Goal: Task Accomplishment & Management: Manage account settings

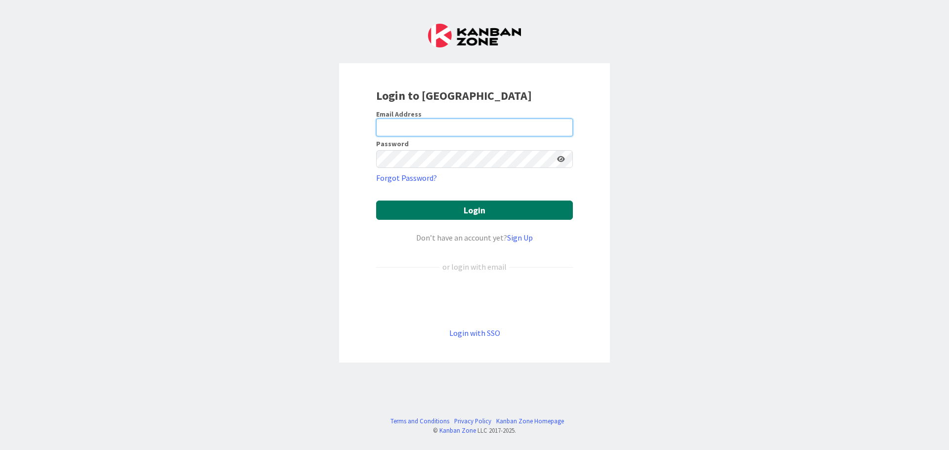
type input "[EMAIL_ADDRESS][DOMAIN_NAME]"
click at [460, 211] on button "Login" at bounding box center [474, 210] width 197 height 19
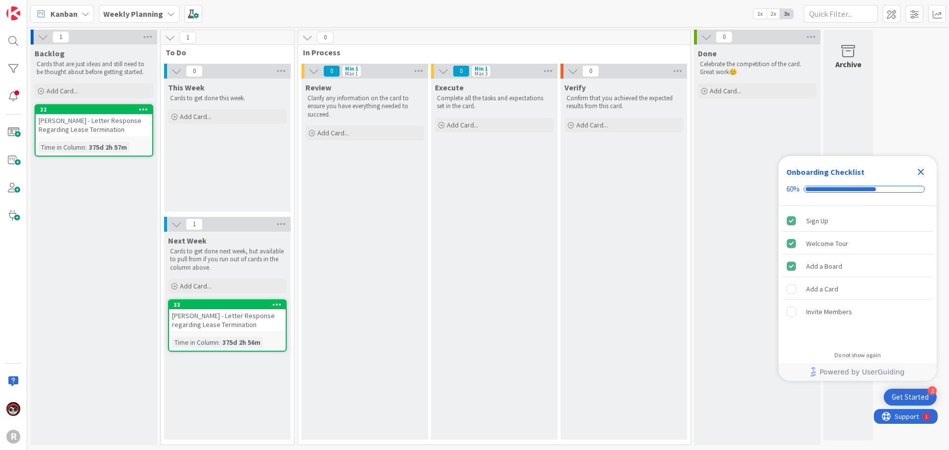
click at [75, 16] on span "Kanban" at bounding box center [63, 14] width 27 height 12
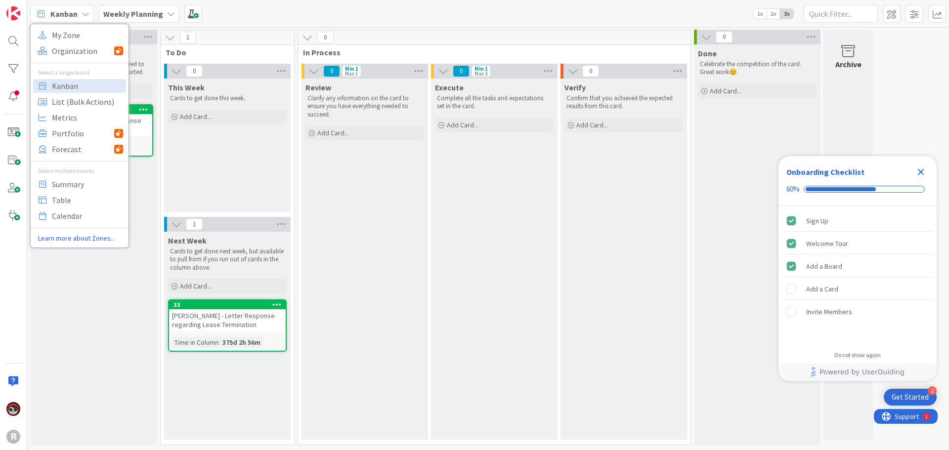
click at [76, 25] on div "My Zone Organization Select a single board Kanban List (Bulk Actions) Metrics P…" at bounding box center [79, 136] width 99 height 224
click at [75, 31] on span "My Zone" at bounding box center [87, 35] width 71 height 15
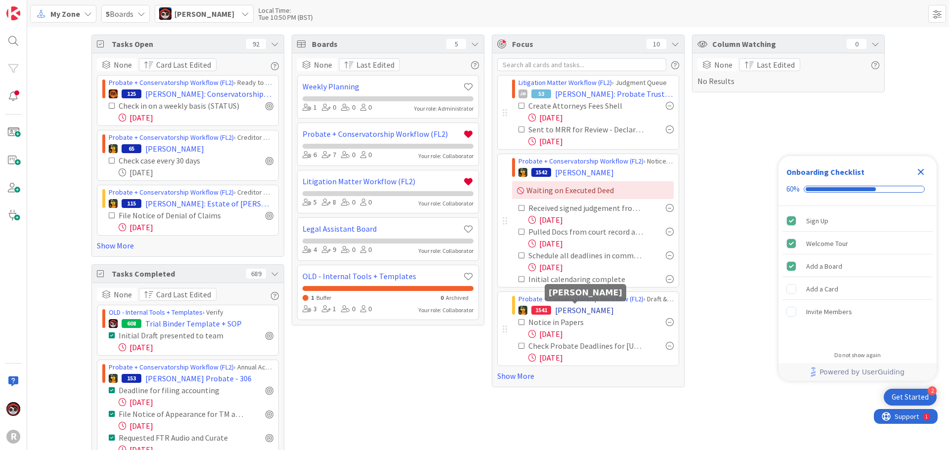
click at [569, 309] on span "[PERSON_NAME]" at bounding box center [584, 310] width 59 height 12
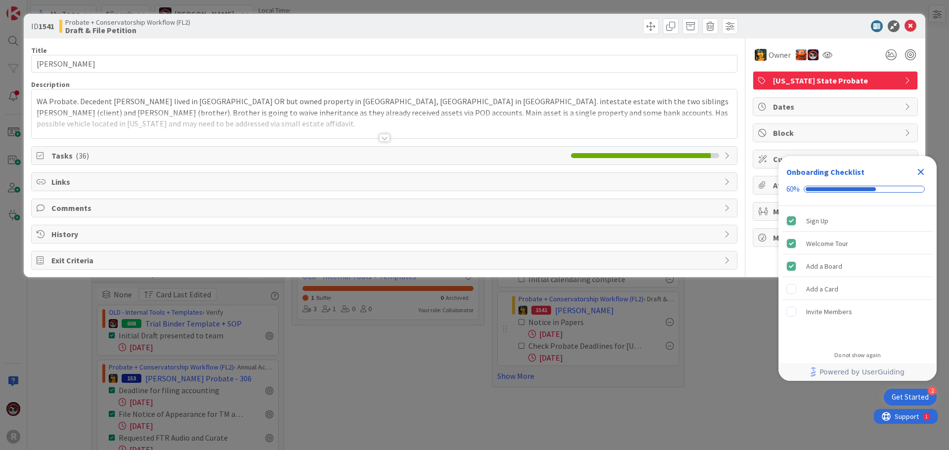
click at [921, 170] on icon "Close Checklist" at bounding box center [921, 172] width 12 height 12
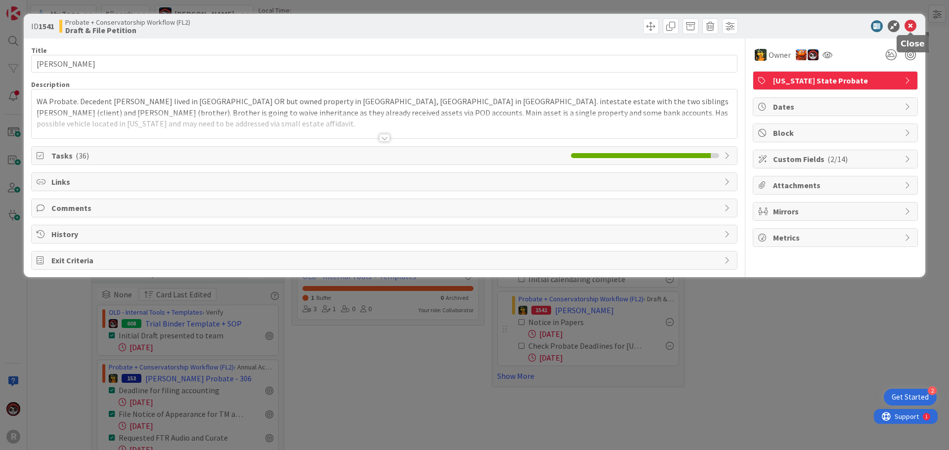
click at [908, 29] on icon at bounding box center [910, 26] width 12 height 12
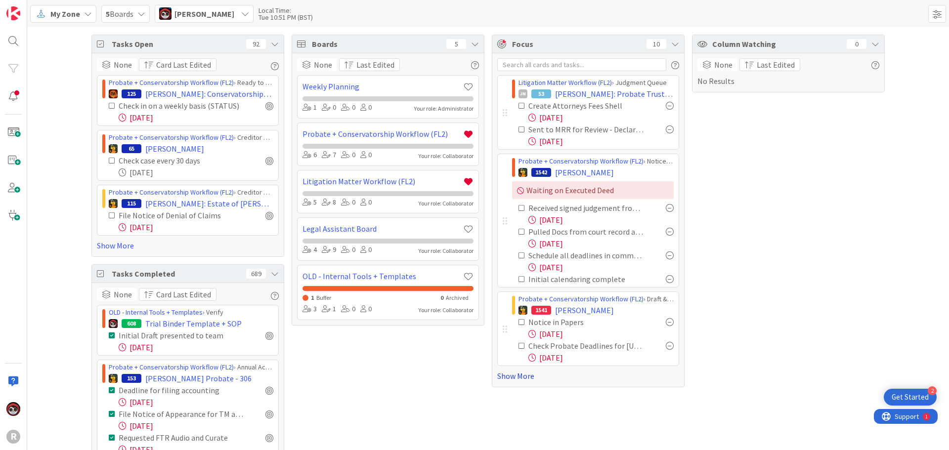
click at [499, 377] on link "Show More" at bounding box center [588, 376] width 182 height 12
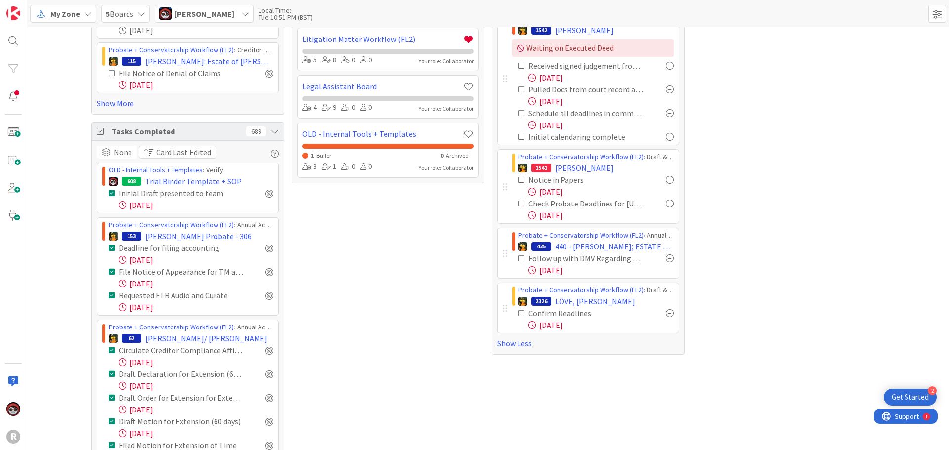
scroll to position [148, 0]
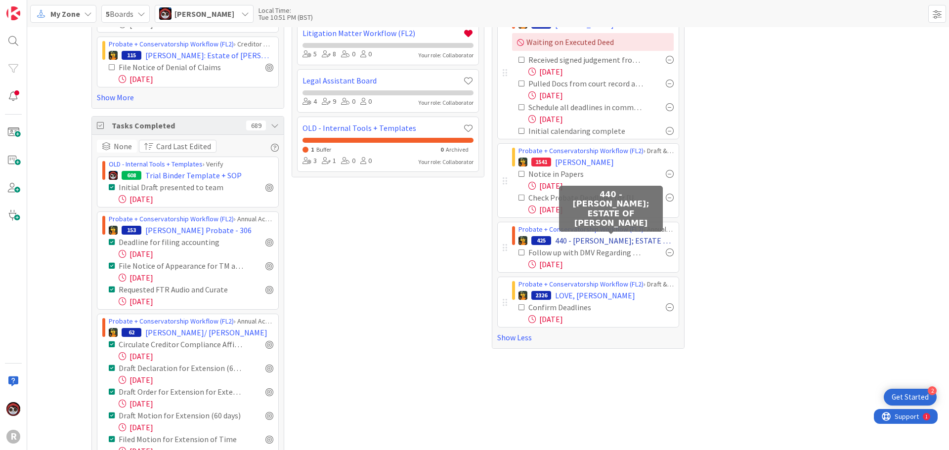
click at [591, 239] on span "440 - [PERSON_NAME]; ESTATE OF [PERSON_NAME]" at bounding box center [614, 241] width 119 height 12
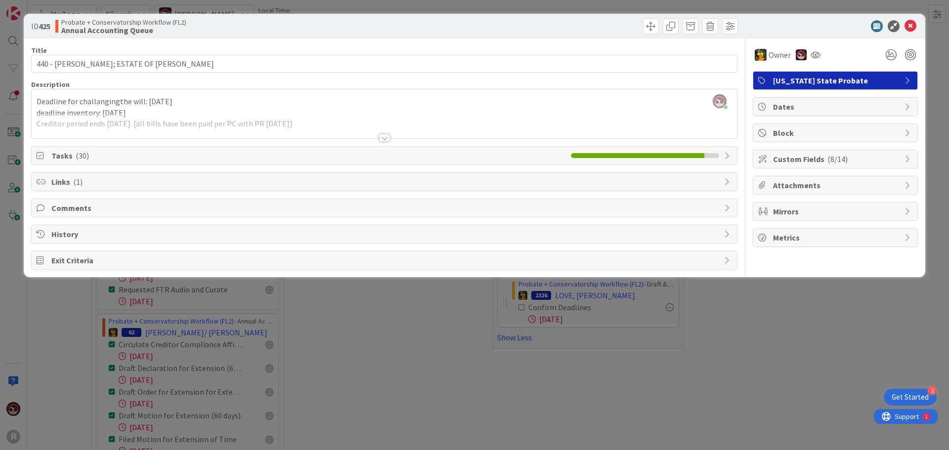
click at [379, 138] on div at bounding box center [384, 138] width 11 height 8
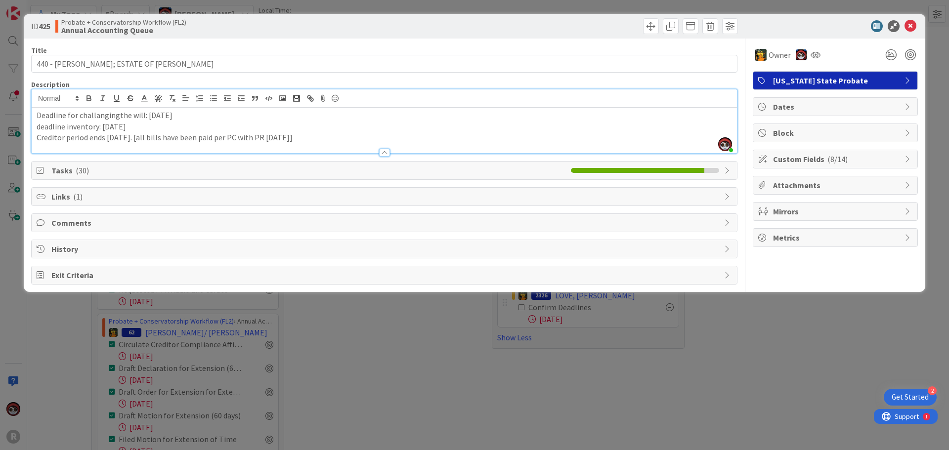
click at [84, 171] on span "( 30 )" at bounding box center [82, 171] width 13 height 10
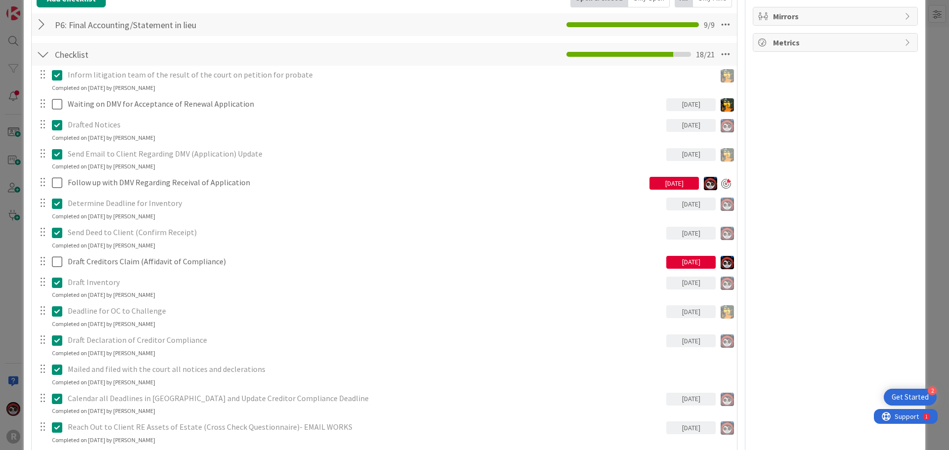
scroll to position [198, 0]
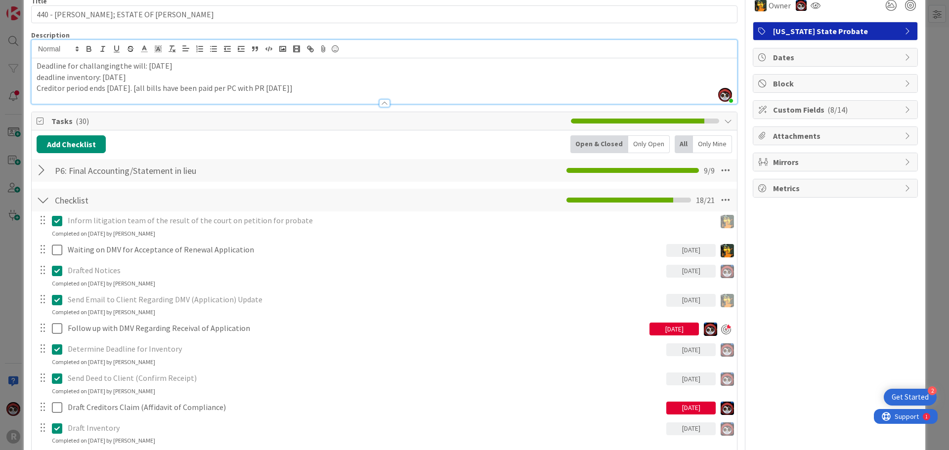
click at [645, 144] on div "Only Open" at bounding box center [649, 144] width 42 height 18
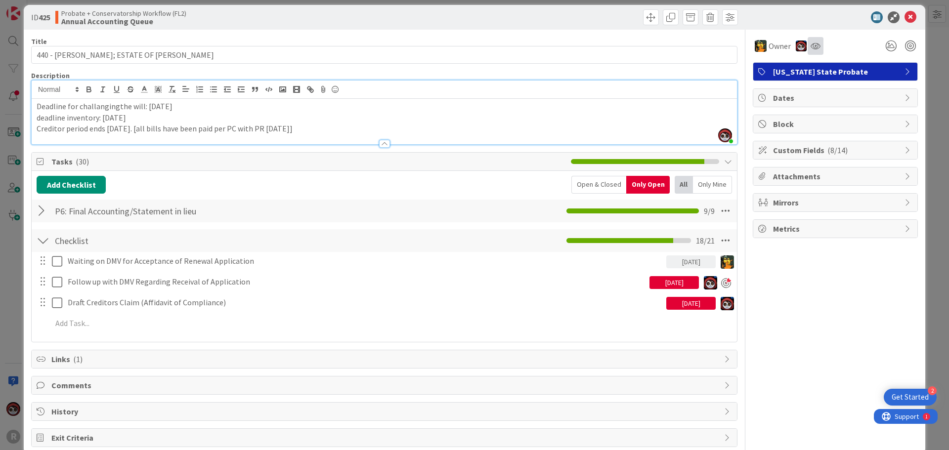
scroll to position [0, 0]
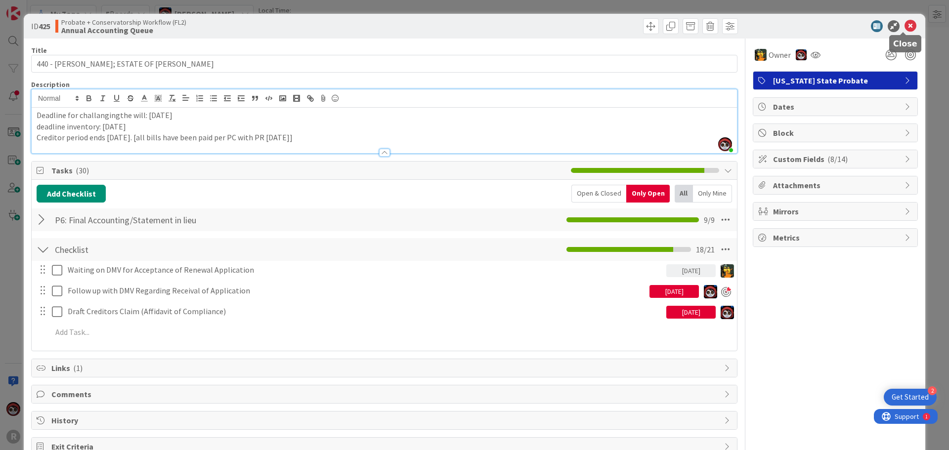
click at [908, 23] on icon at bounding box center [910, 26] width 12 height 12
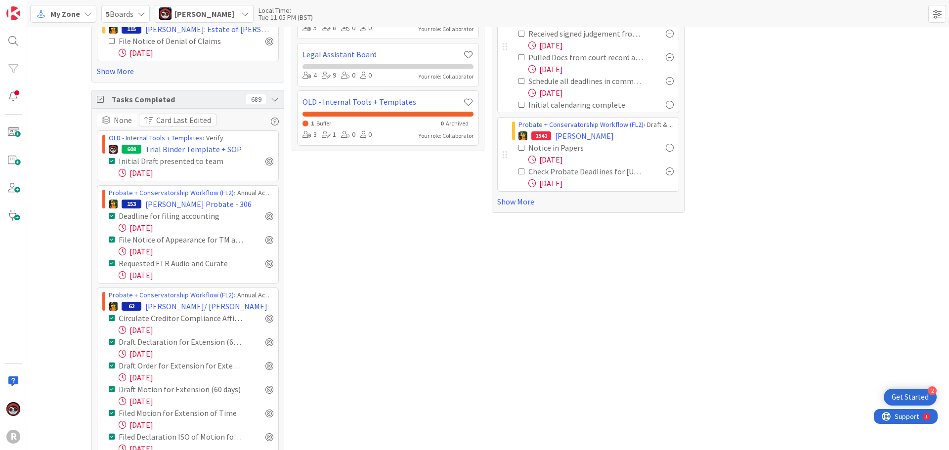
scroll to position [198, 0]
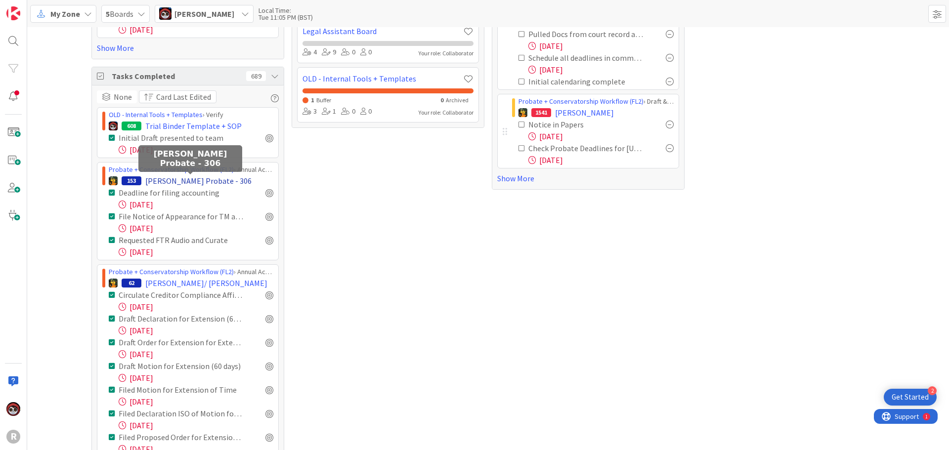
click at [178, 177] on span "[PERSON_NAME] Probate - 306" at bounding box center [198, 181] width 106 height 12
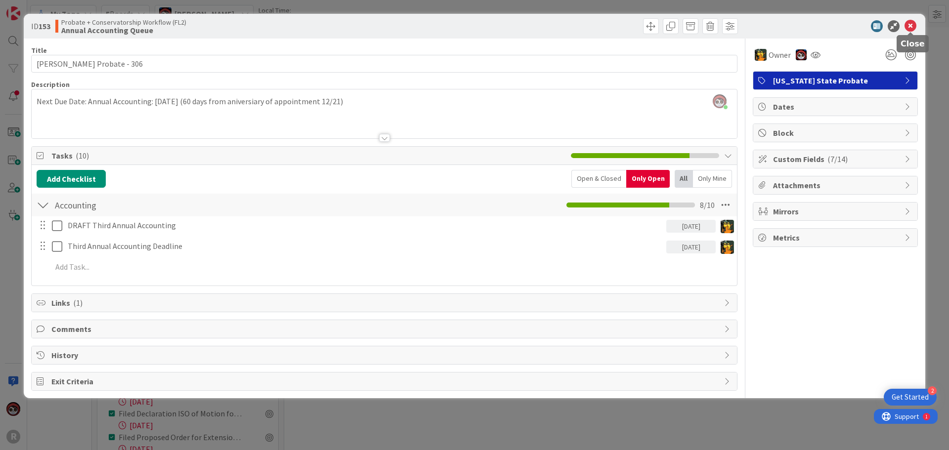
click at [911, 26] on icon at bounding box center [910, 26] width 12 height 12
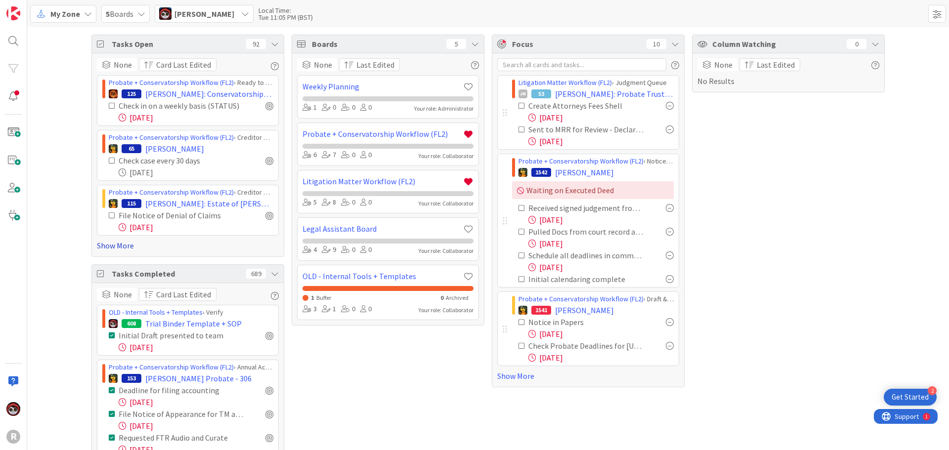
click at [117, 248] on link "Show More" at bounding box center [188, 246] width 182 height 12
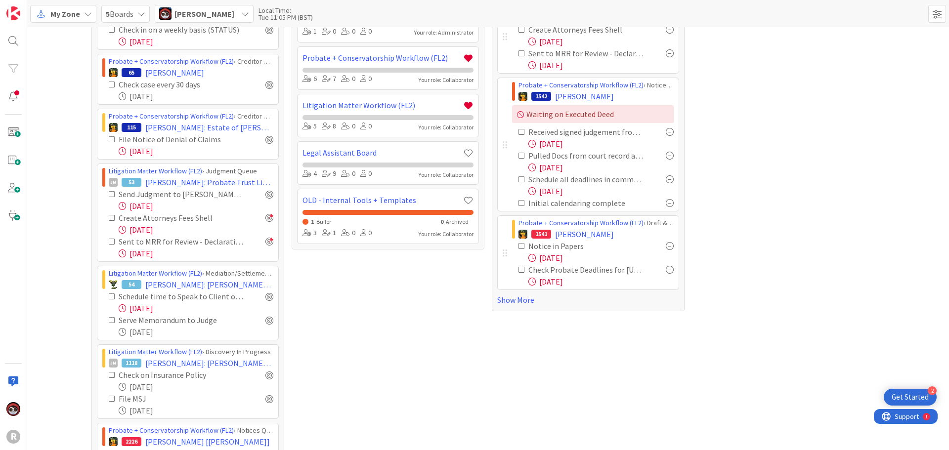
scroll to position [99, 0]
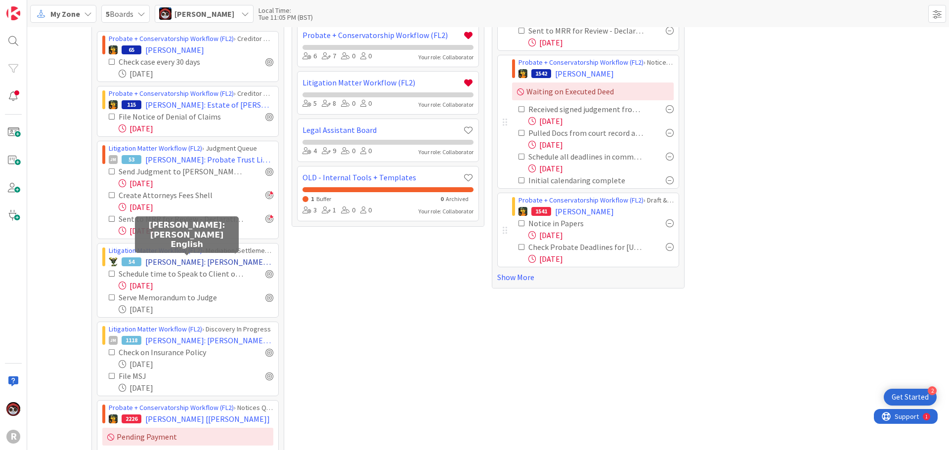
click at [198, 262] on span "[PERSON_NAME]: [PERSON_NAME] English" at bounding box center [209, 262] width 128 height 12
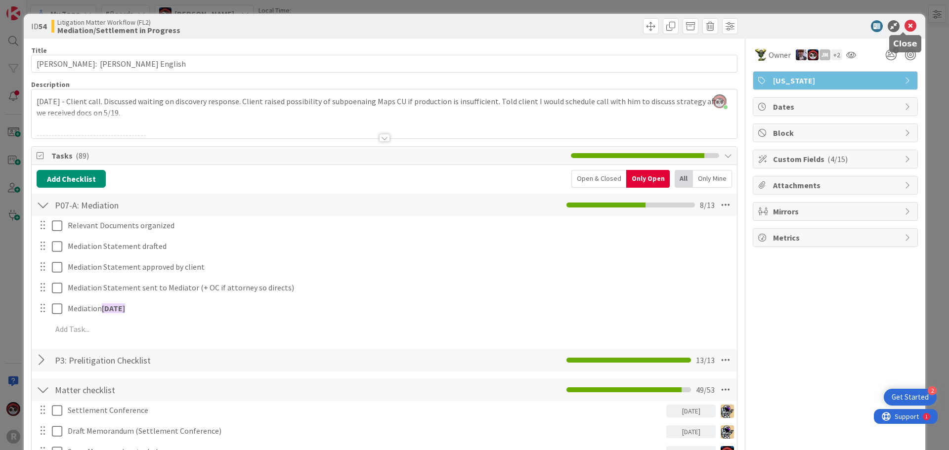
click at [905, 30] on icon at bounding box center [910, 26] width 12 height 12
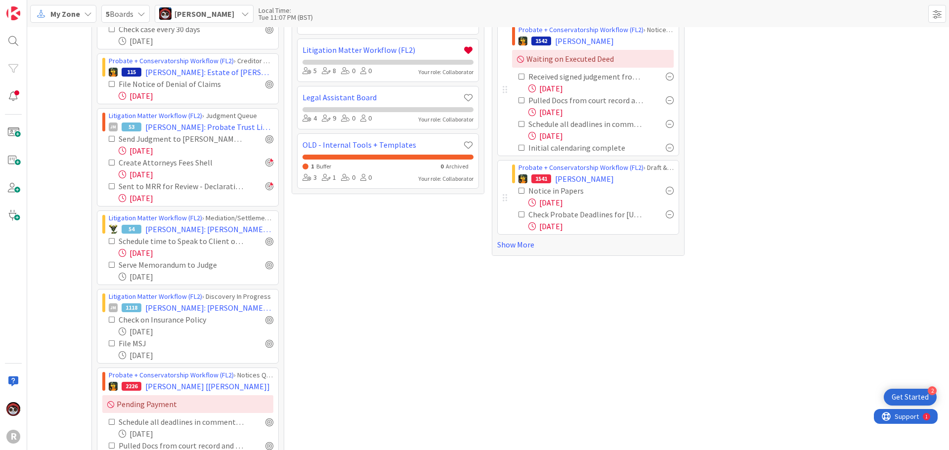
scroll to position [148, 0]
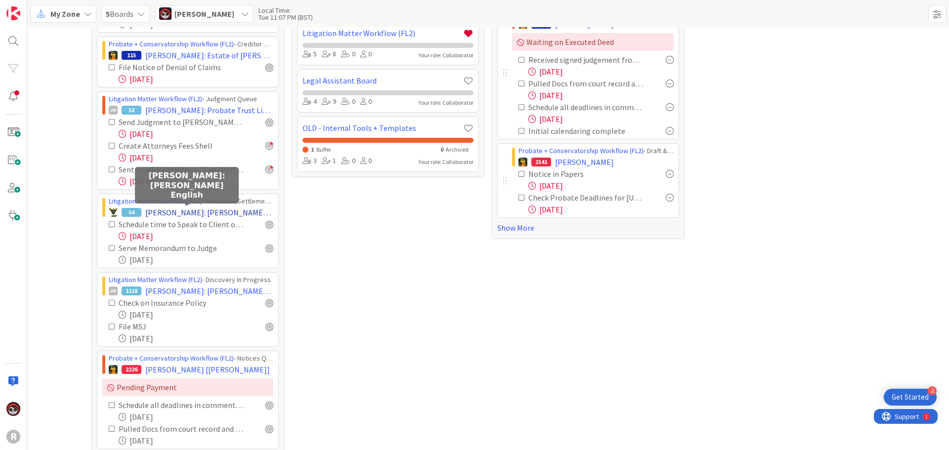
click at [158, 215] on span "[PERSON_NAME]: [PERSON_NAME] English" at bounding box center [209, 213] width 128 height 12
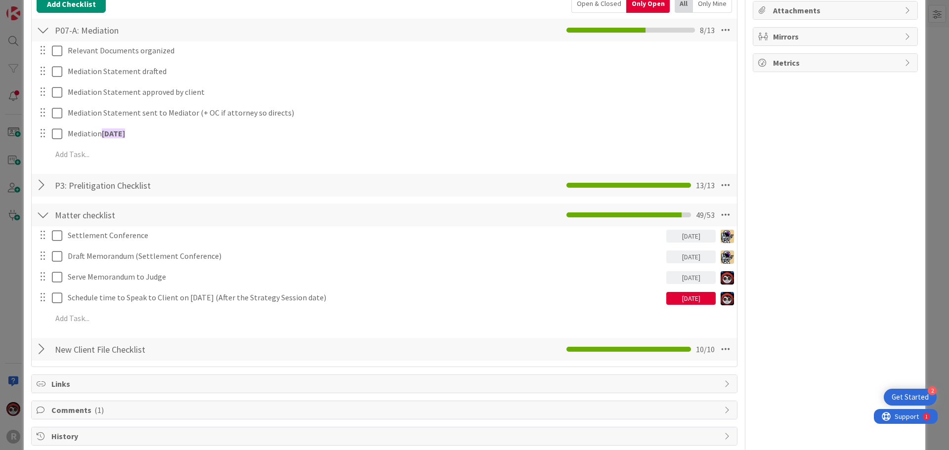
scroll to position [198, 0]
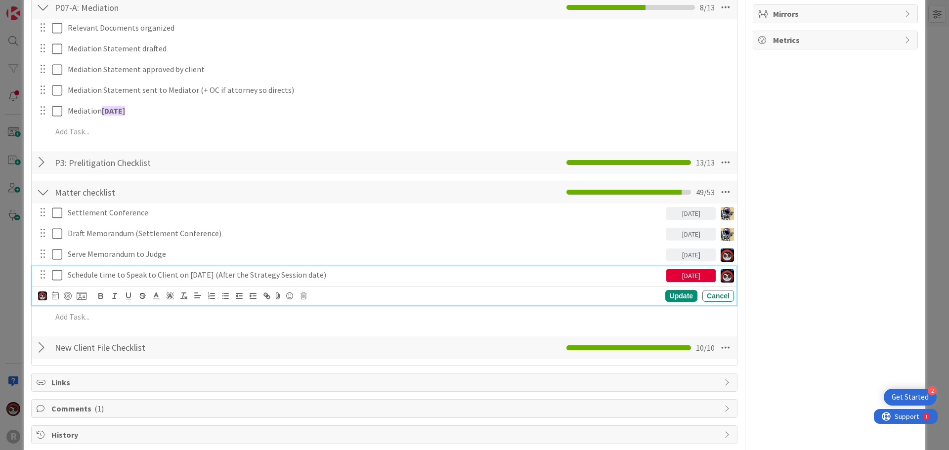
click at [208, 274] on p "Schedule time to Speak to Client on [DATE] (After the Strategy Session date)" at bounding box center [365, 274] width 594 height 11
click at [69, 294] on div at bounding box center [68, 296] width 8 height 8
click at [669, 301] on div "Update" at bounding box center [681, 297] width 32 height 12
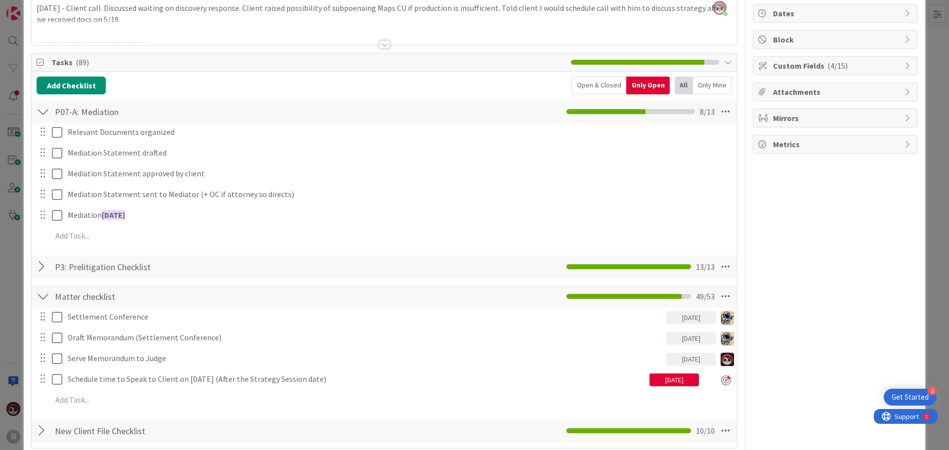
scroll to position [0, 0]
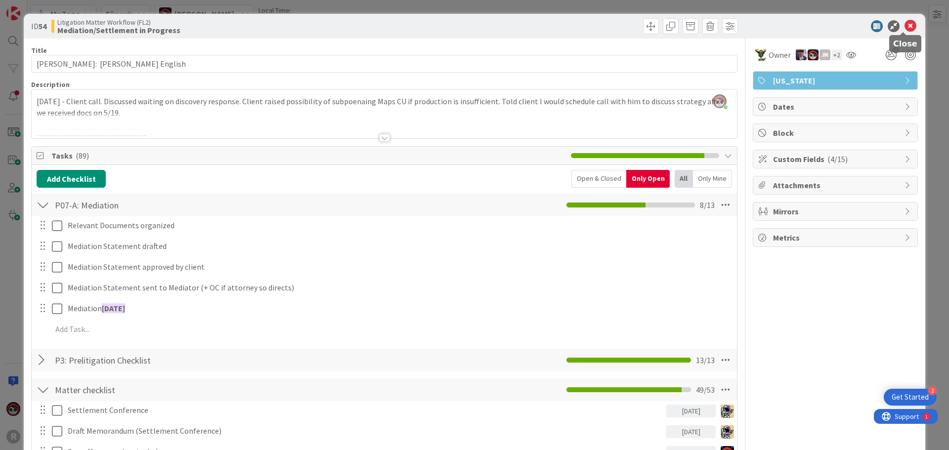
click at [908, 23] on icon at bounding box center [910, 26] width 12 height 12
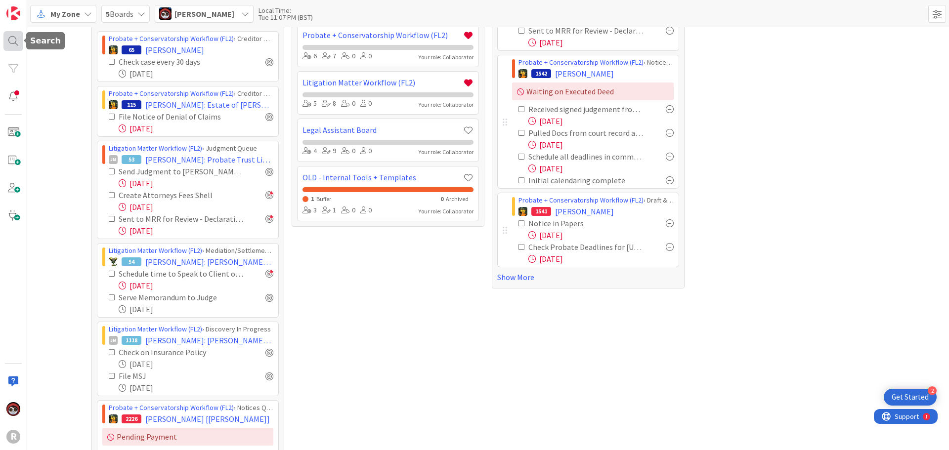
click at [13, 42] on div at bounding box center [13, 41] width 20 height 20
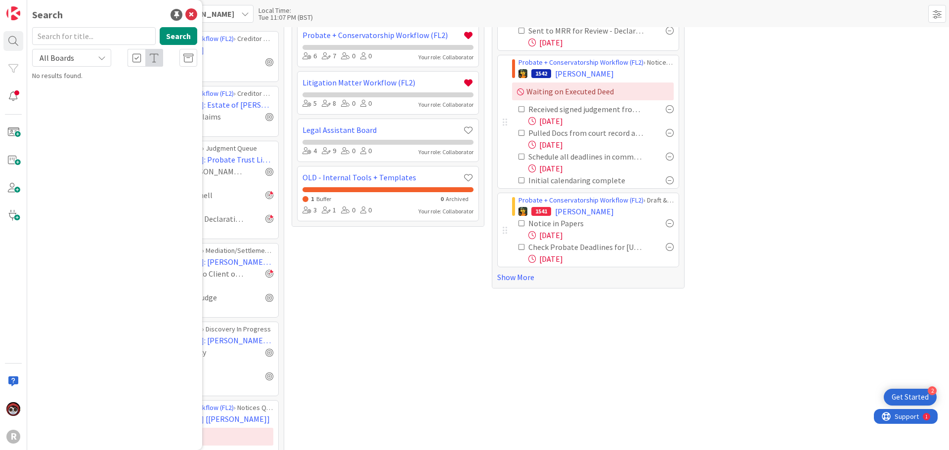
click at [76, 38] on input "text" at bounding box center [94, 36] width 124 height 18
type input "[PERSON_NAME]"
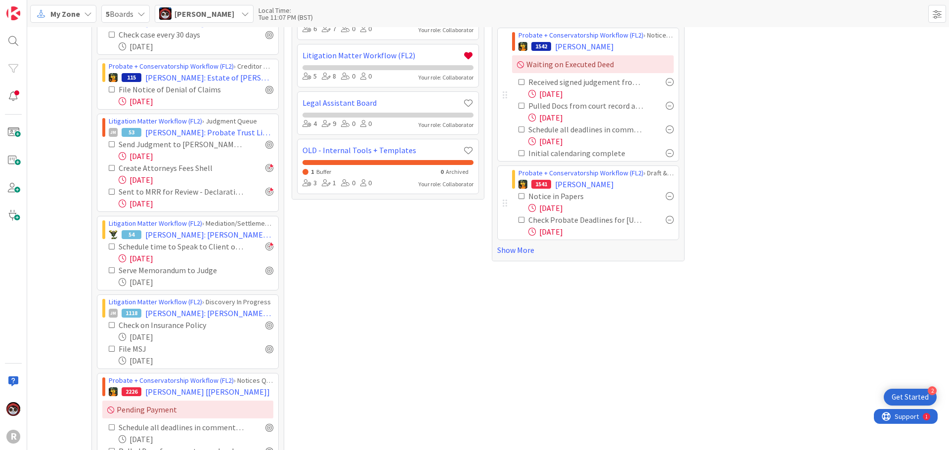
scroll to position [148, 0]
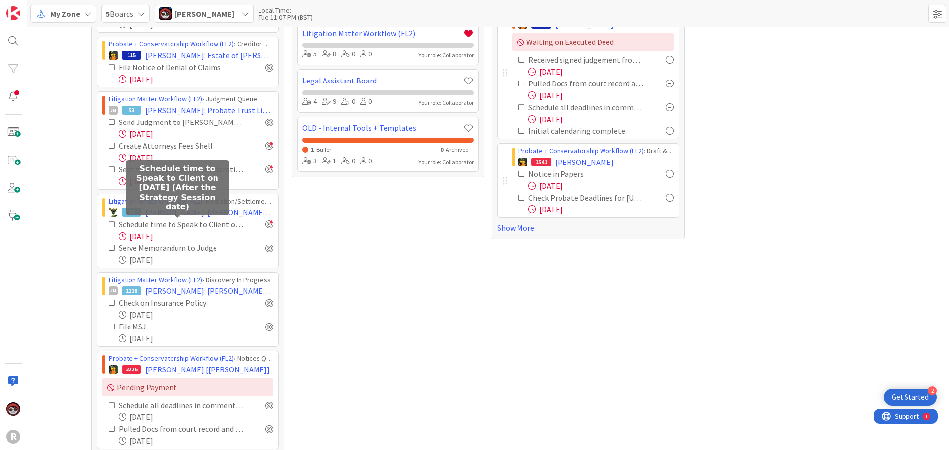
click at [199, 222] on div "Schedule time to Speak to Client on [DATE] (After the Strategy Session date)" at bounding box center [181, 224] width 125 height 12
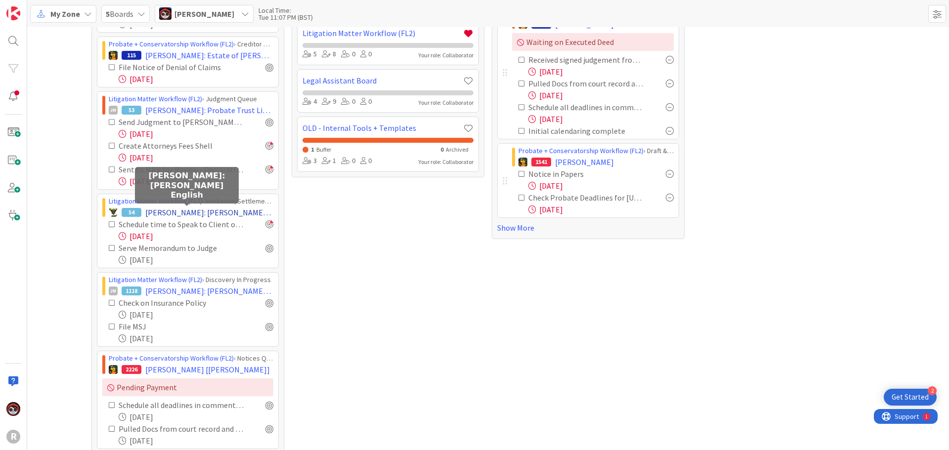
click at [197, 217] on span "[PERSON_NAME]: [PERSON_NAME] English" at bounding box center [209, 213] width 128 height 12
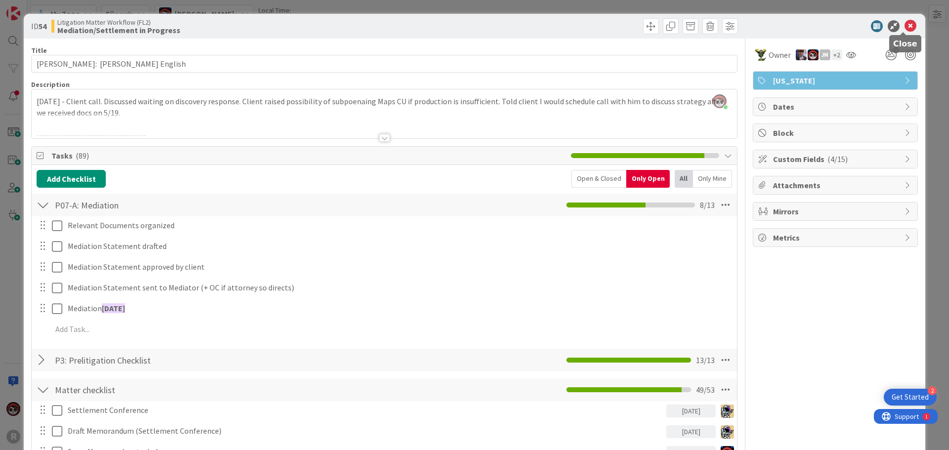
click at [904, 29] on icon at bounding box center [910, 26] width 12 height 12
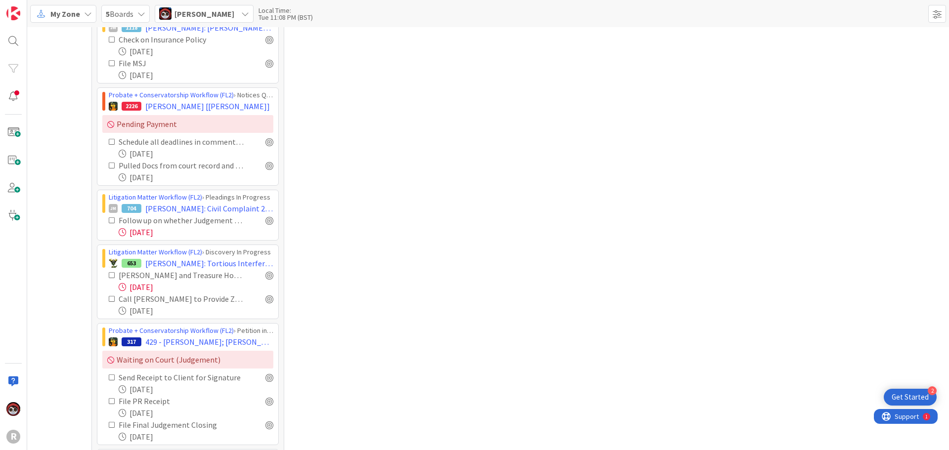
scroll to position [445, 0]
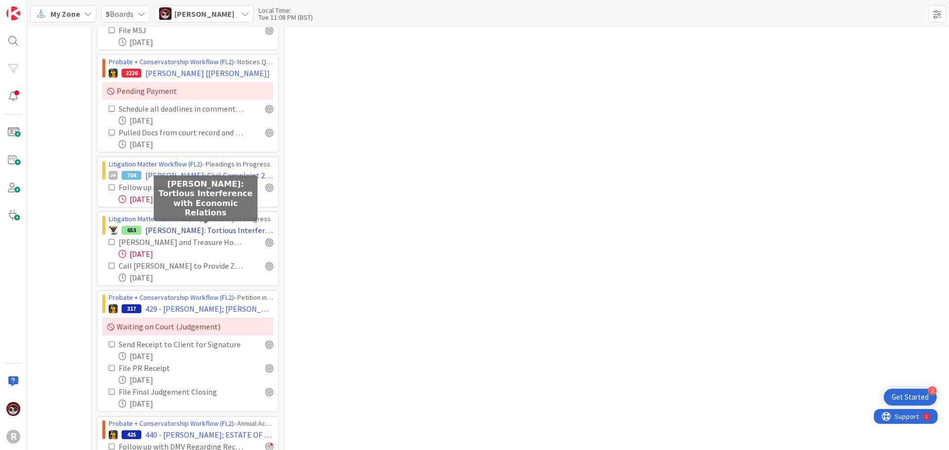
click at [199, 236] on span "[PERSON_NAME]: Tortious Interference with Economic Relations" at bounding box center [209, 230] width 128 height 12
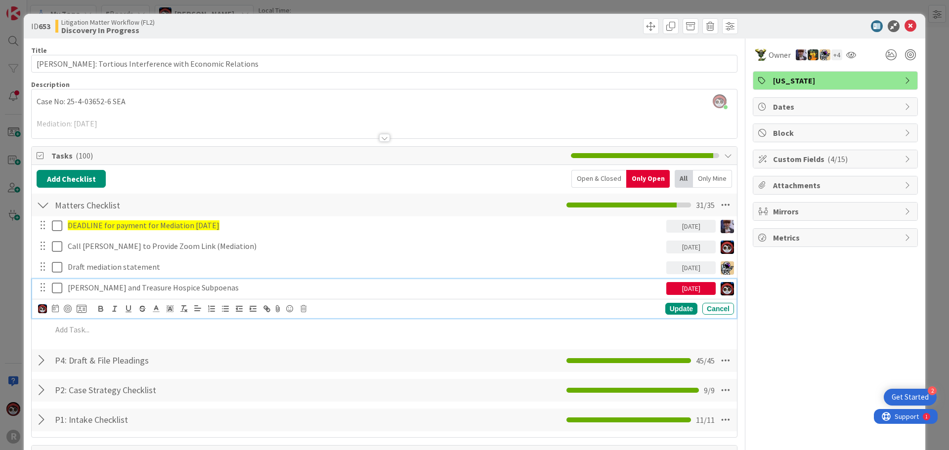
click at [193, 292] on p "[PERSON_NAME] and Treasure Hospice Subpoenas" at bounding box center [365, 287] width 594 height 11
click at [673, 305] on div "Update" at bounding box center [681, 309] width 32 height 12
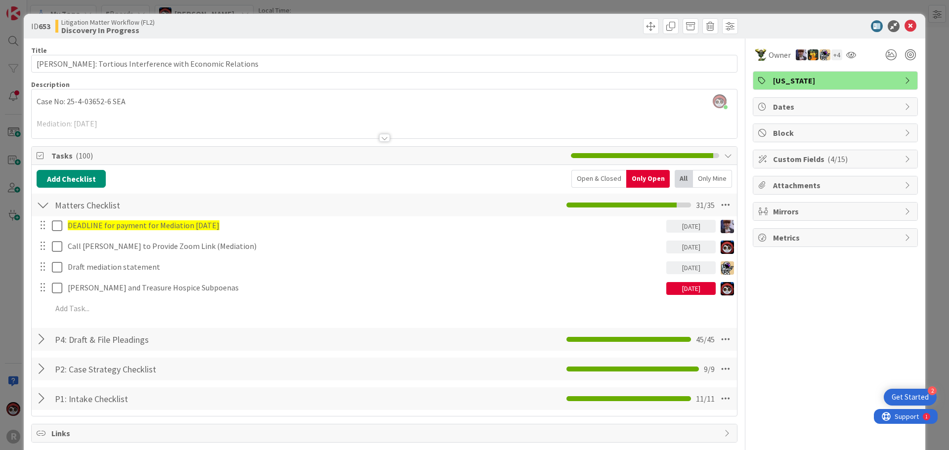
click at [586, 181] on div "Open & Closed" at bounding box center [598, 179] width 55 height 18
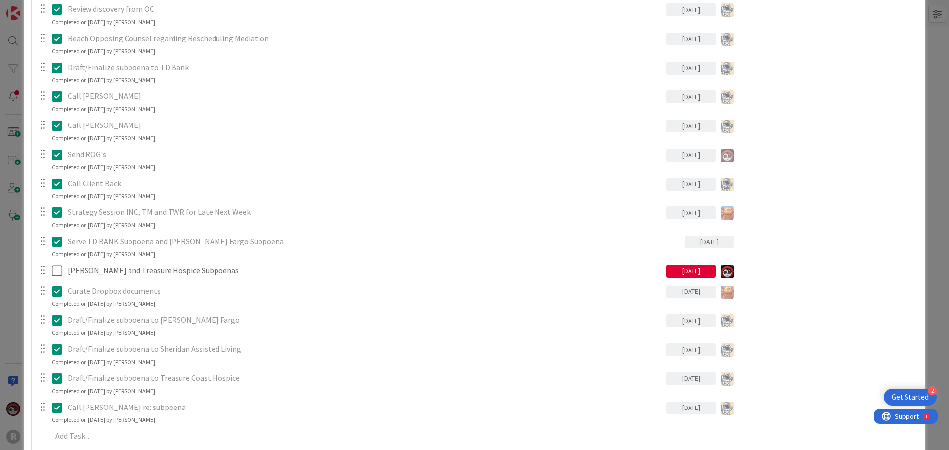
scroll to position [889, 0]
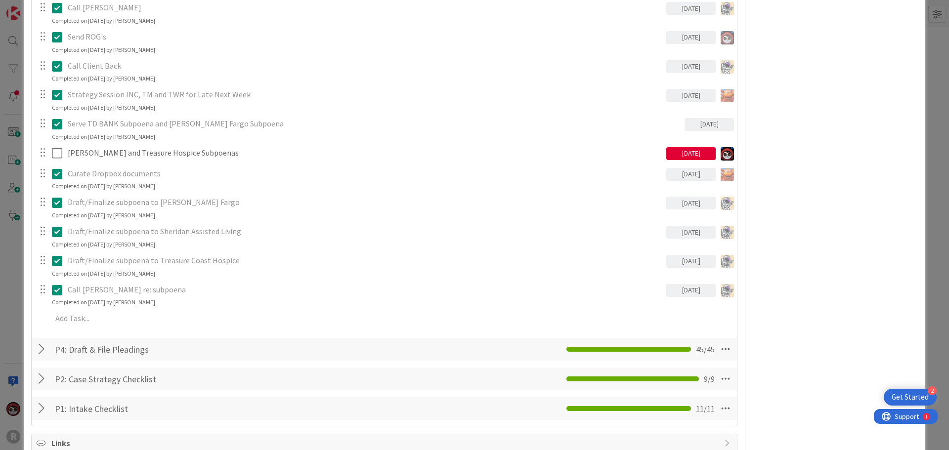
click at [40, 350] on div at bounding box center [43, 349] width 13 height 18
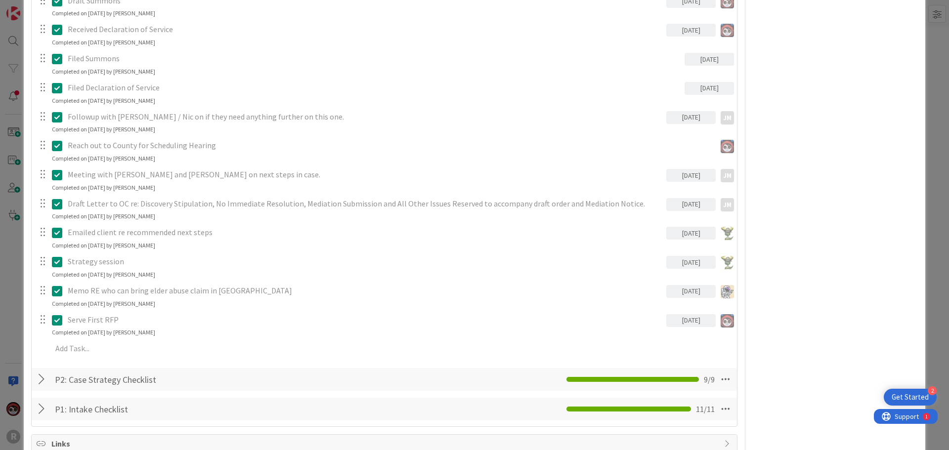
scroll to position [2273, 0]
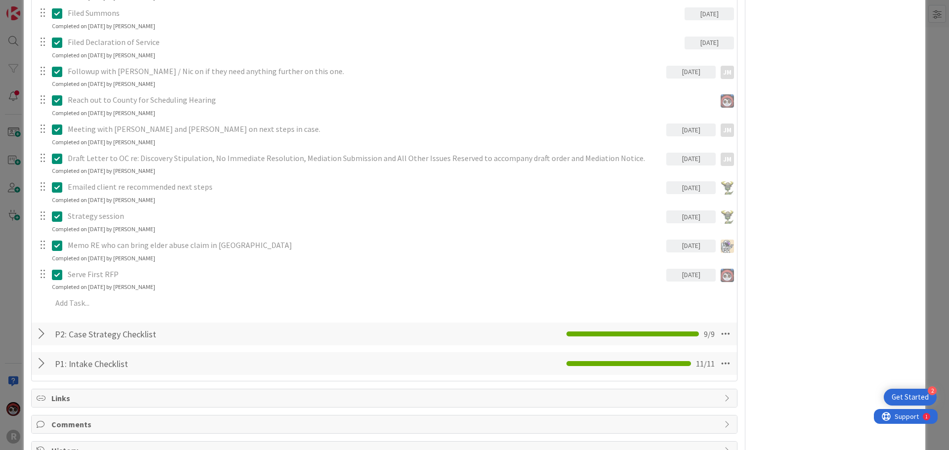
click at [35, 337] on div "P2: Case Strategy Checklist Checklist Name 27 / 64 P2: Case Strategy Checklist …" at bounding box center [384, 334] width 705 height 23
click at [39, 334] on div at bounding box center [43, 334] width 13 height 18
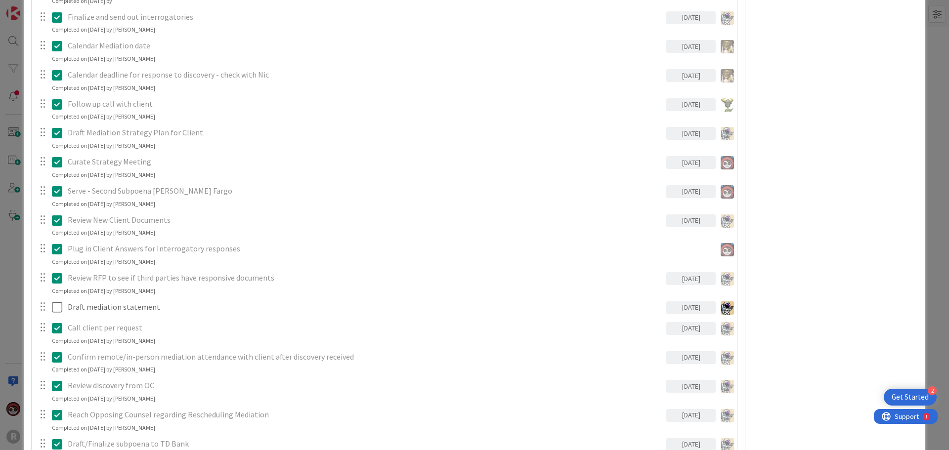
scroll to position [0, 0]
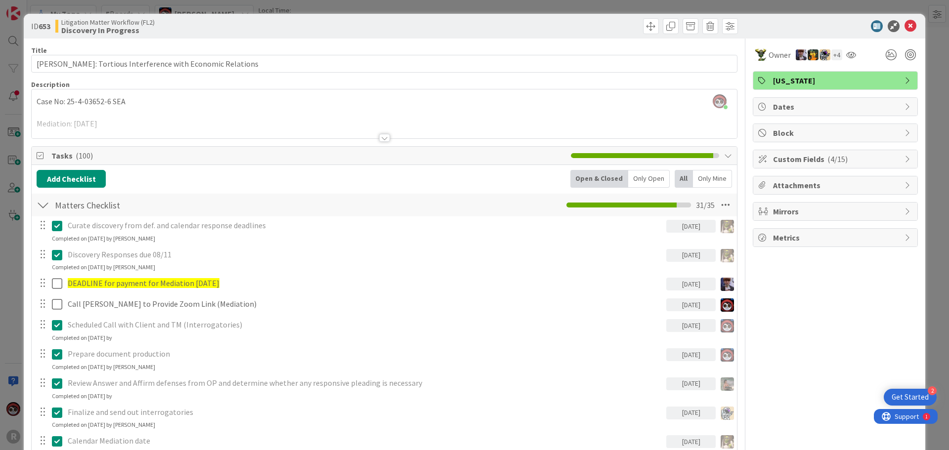
click at [649, 180] on div "Only Open" at bounding box center [649, 179] width 42 height 18
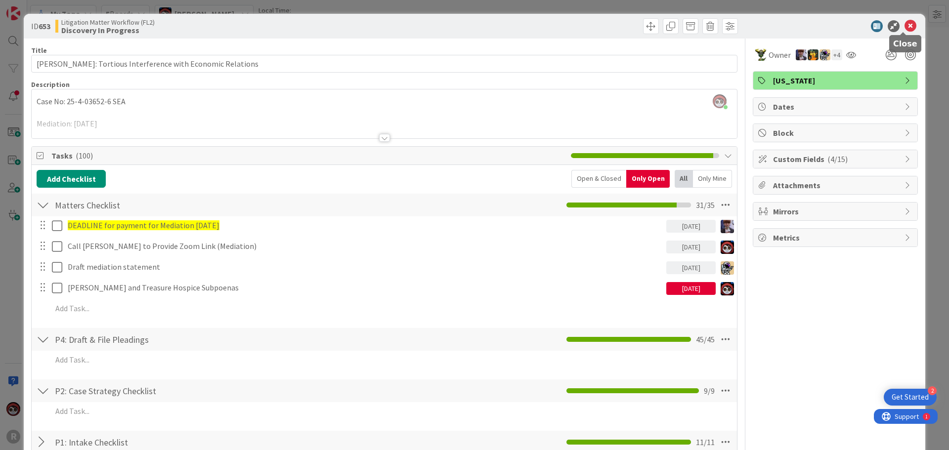
click at [904, 24] on icon at bounding box center [910, 26] width 12 height 12
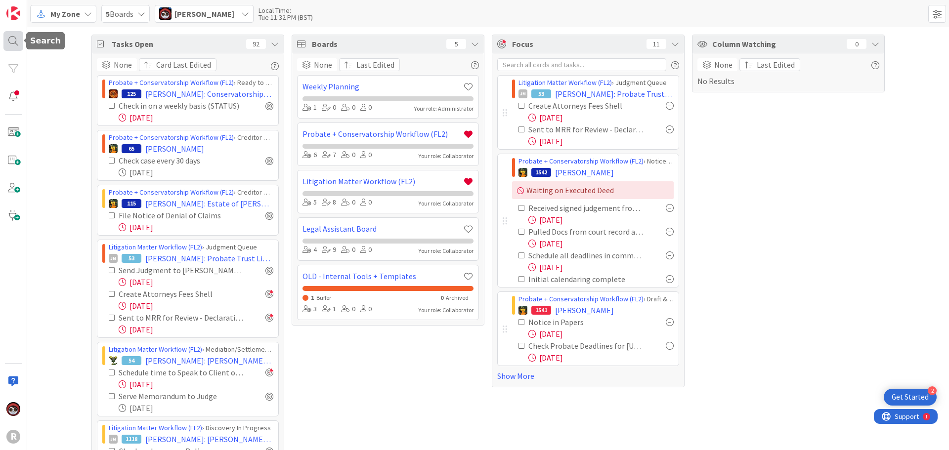
click at [8, 42] on div at bounding box center [13, 41] width 20 height 20
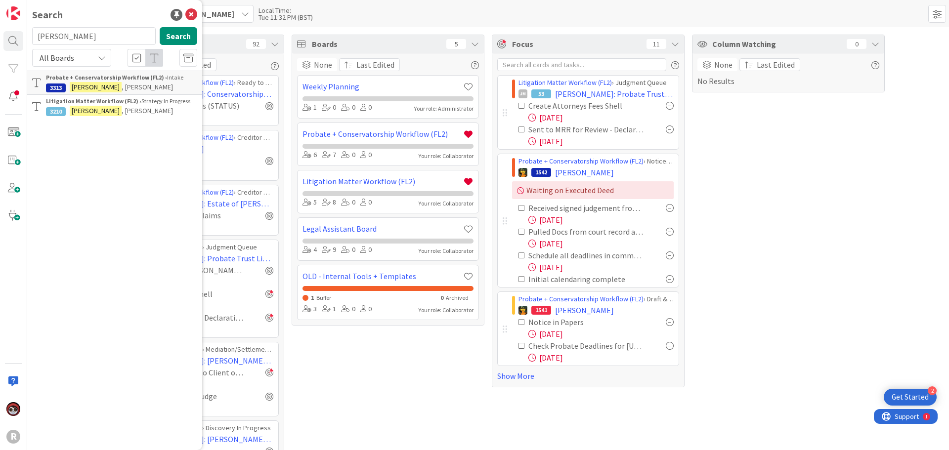
click at [90, 37] on input "[PERSON_NAME]" at bounding box center [94, 36] width 124 height 18
drag, startPoint x: 90, startPoint y: 37, endPoint x: -8, endPoint y: 35, distance: 97.9
click at [0, 35] on html "2 Get Started R Search [PERSON_NAME] Search All Boards Probate + Conservatorshi…" at bounding box center [474, 225] width 949 height 450
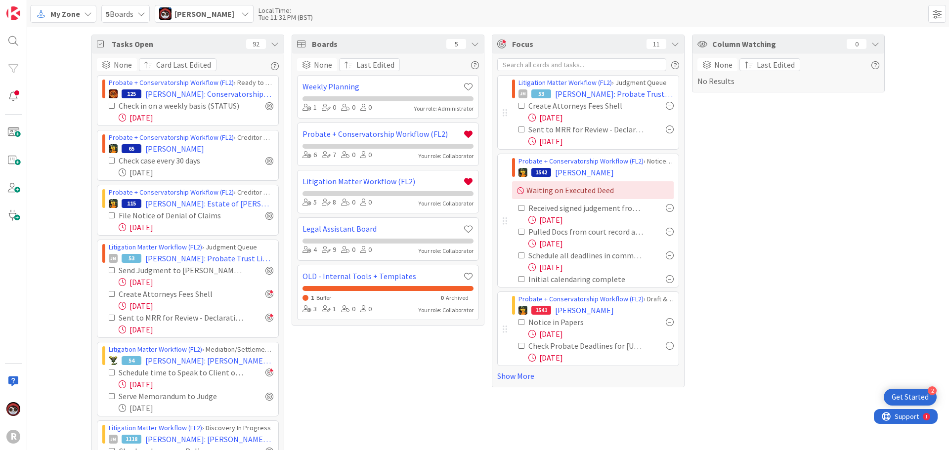
click at [24, 40] on div "R" at bounding box center [13, 225] width 27 height 450
click at [19, 42] on div at bounding box center [13, 41] width 20 height 20
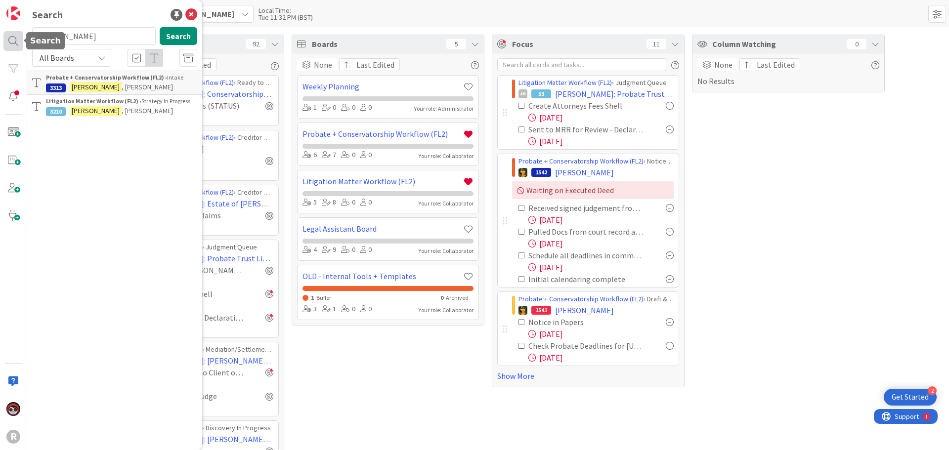
drag, startPoint x: 118, startPoint y: 36, endPoint x: 10, endPoint y: 34, distance: 107.8
click at [10, 34] on div "R Search [PERSON_NAME] Search All Boards Probate + Conservatorship Workflow (FL…" at bounding box center [13, 225] width 27 height 450
type input "l"
